Goal: Find contact information: Find contact information

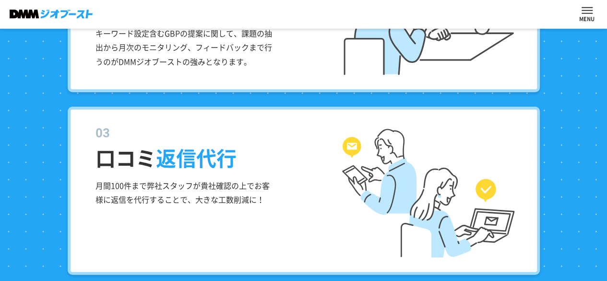
scroll to position [1344, 0]
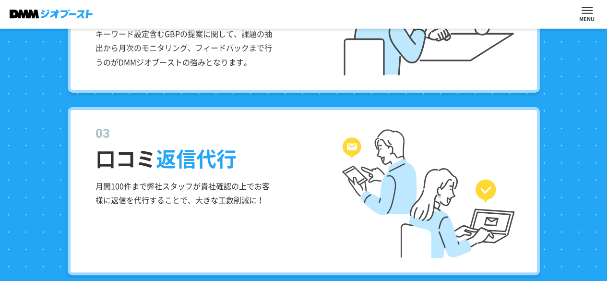
click at [202, 171] on span "返信代行" at bounding box center [196, 158] width 81 height 30
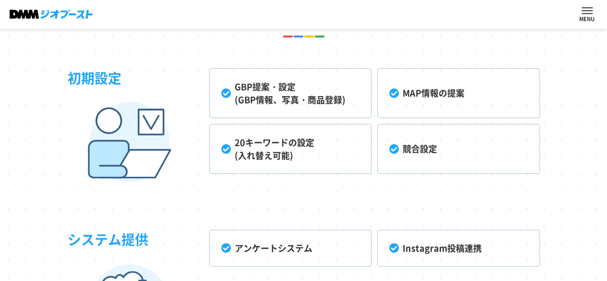
scroll to position [2266, 0]
click at [538, 29] on header "選ばれる理由 サービス内容 ご利用までの流れ よくある質問 ウェビナー 資料DL コラム パートナー 資料請求・お問い合わせ" at bounding box center [303, 14] width 607 height 29
click at [0, 0] on link "資料請求・お問い合わせ" at bounding box center [0, 0] width 0 height 0
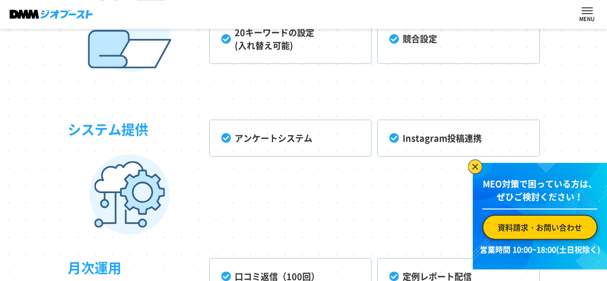
scroll to position [2463, 0]
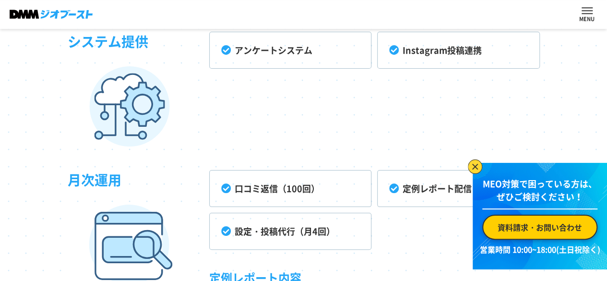
click at [479, 167] on img at bounding box center [475, 166] width 14 height 14
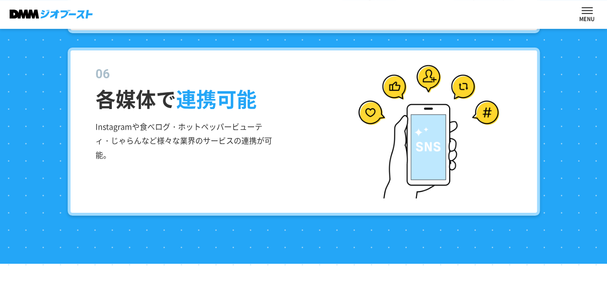
scroll to position [1919, 0]
